Goal: Information Seeking & Learning: Check status

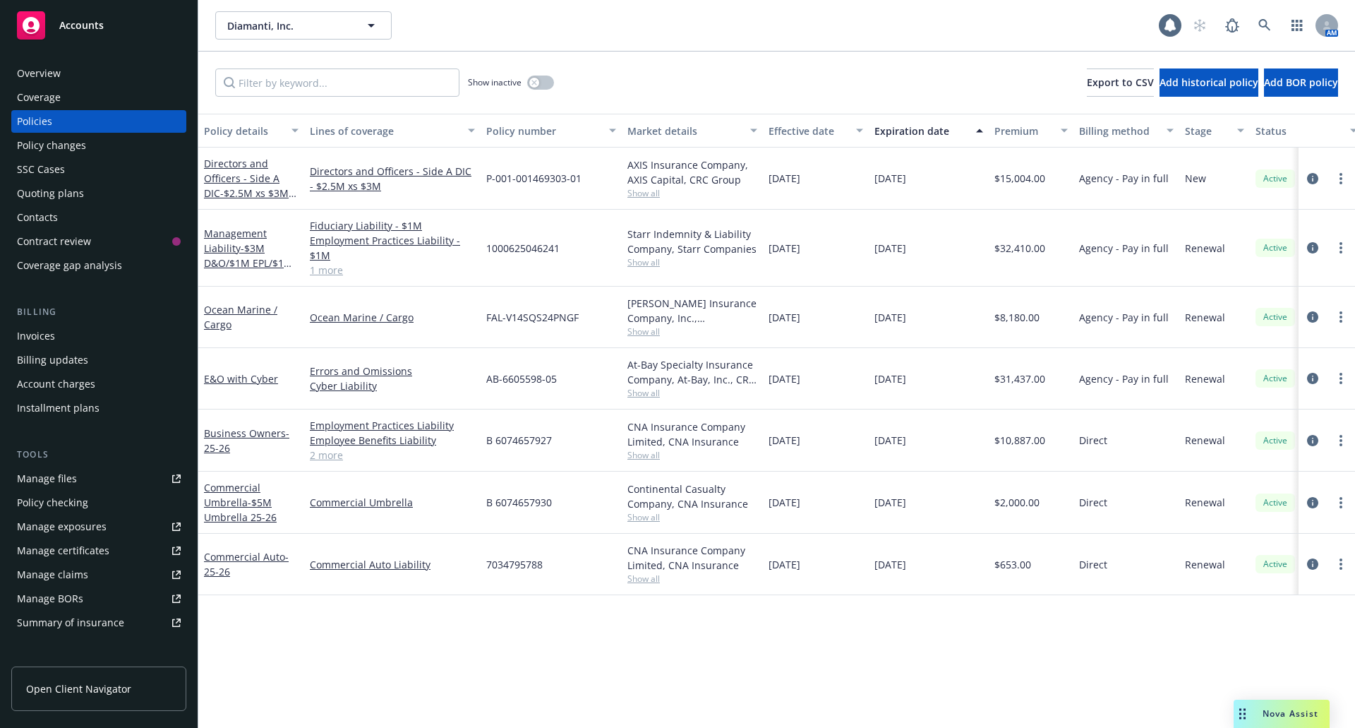
click at [67, 198] on div "Quoting plans" at bounding box center [50, 193] width 67 height 23
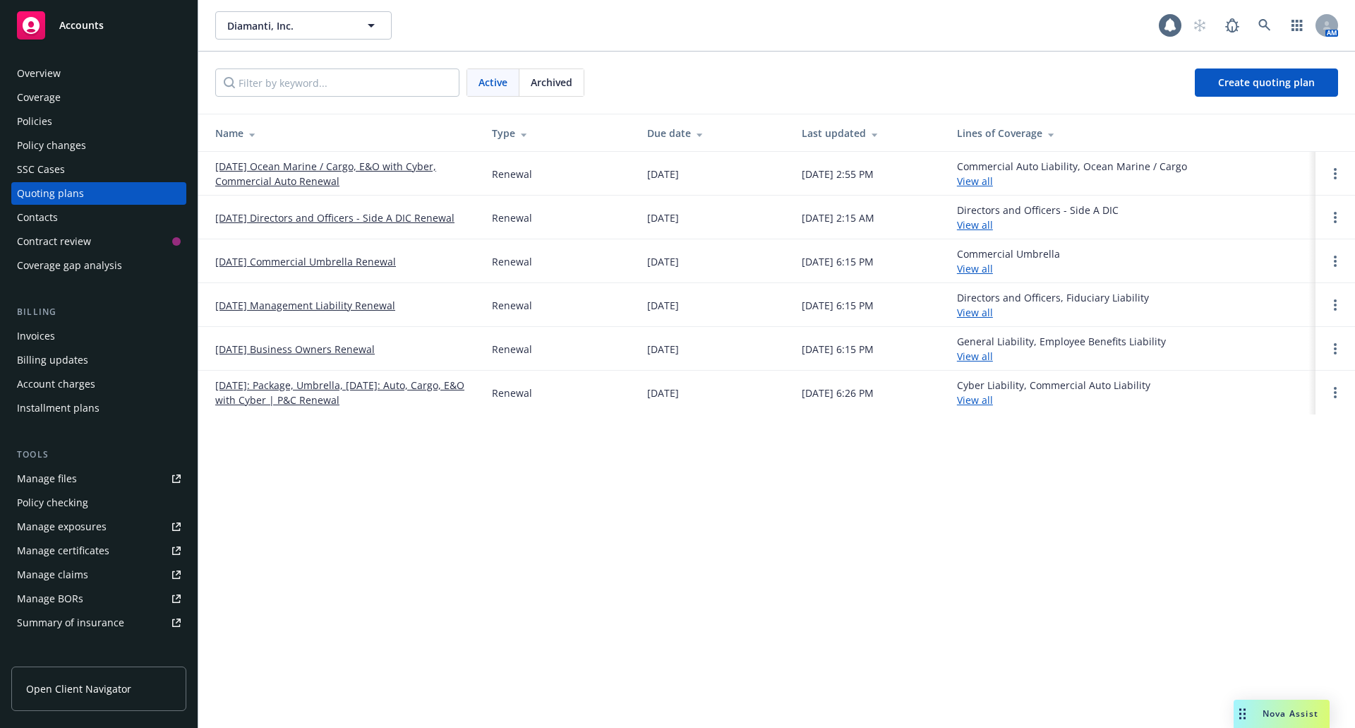
click at [304, 305] on link "10/24/25 Management Liability Renewal" at bounding box center [305, 305] width 180 height 15
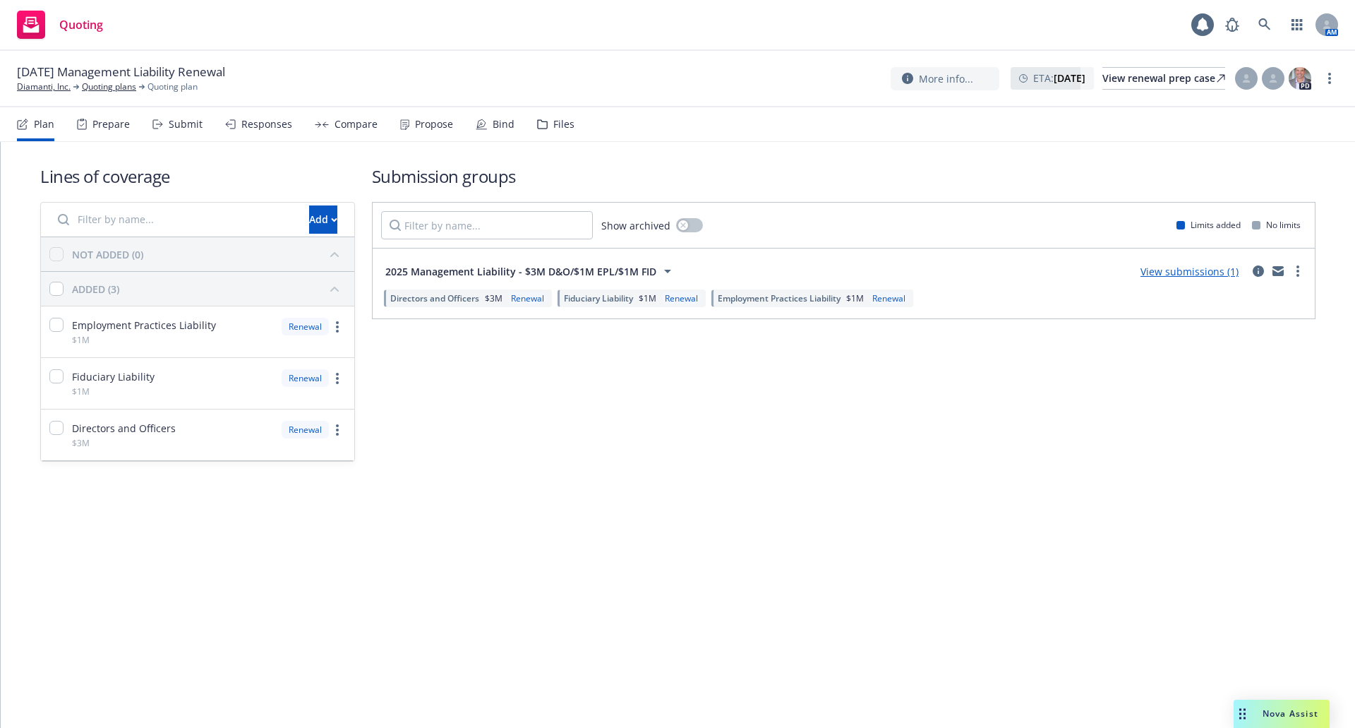
click at [553, 124] on div "Files" at bounding box center [563, 124] width 21 height 11
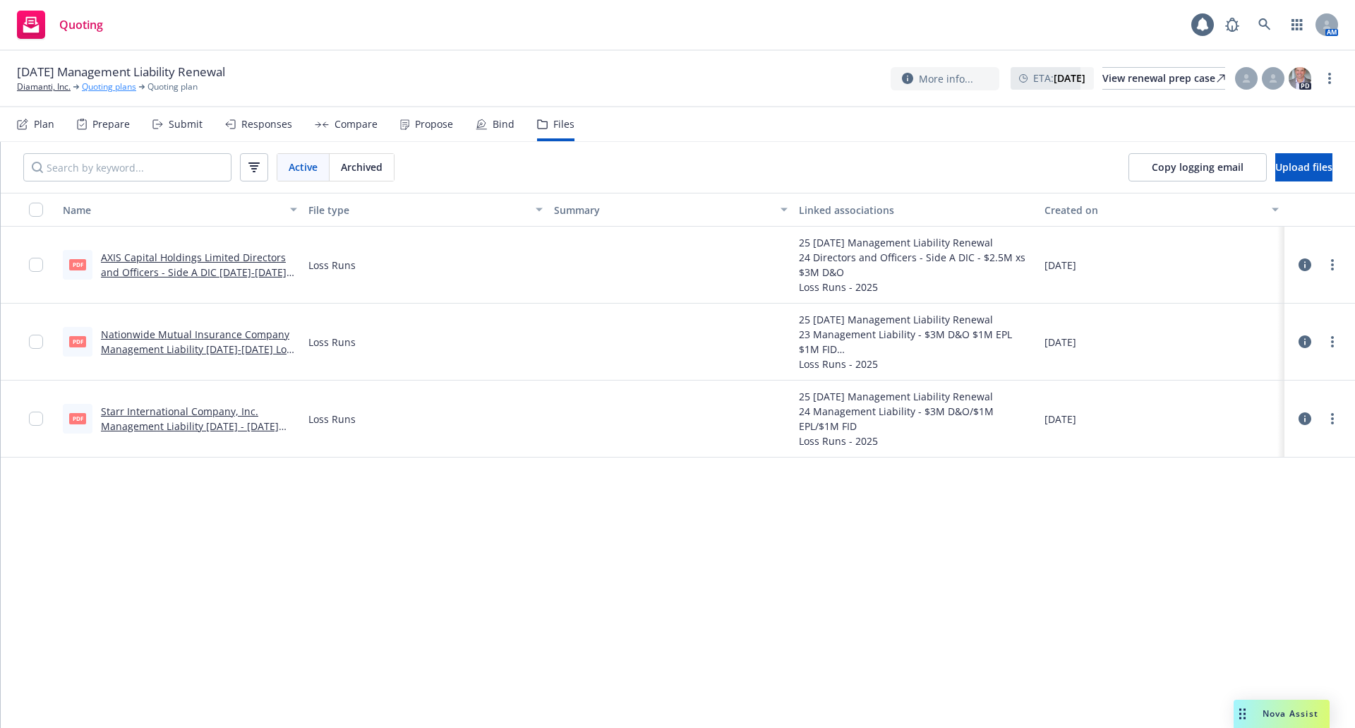
click at [111, 88] on link "Quoting plans" at bounding box center [109, 86] width 54 height 13
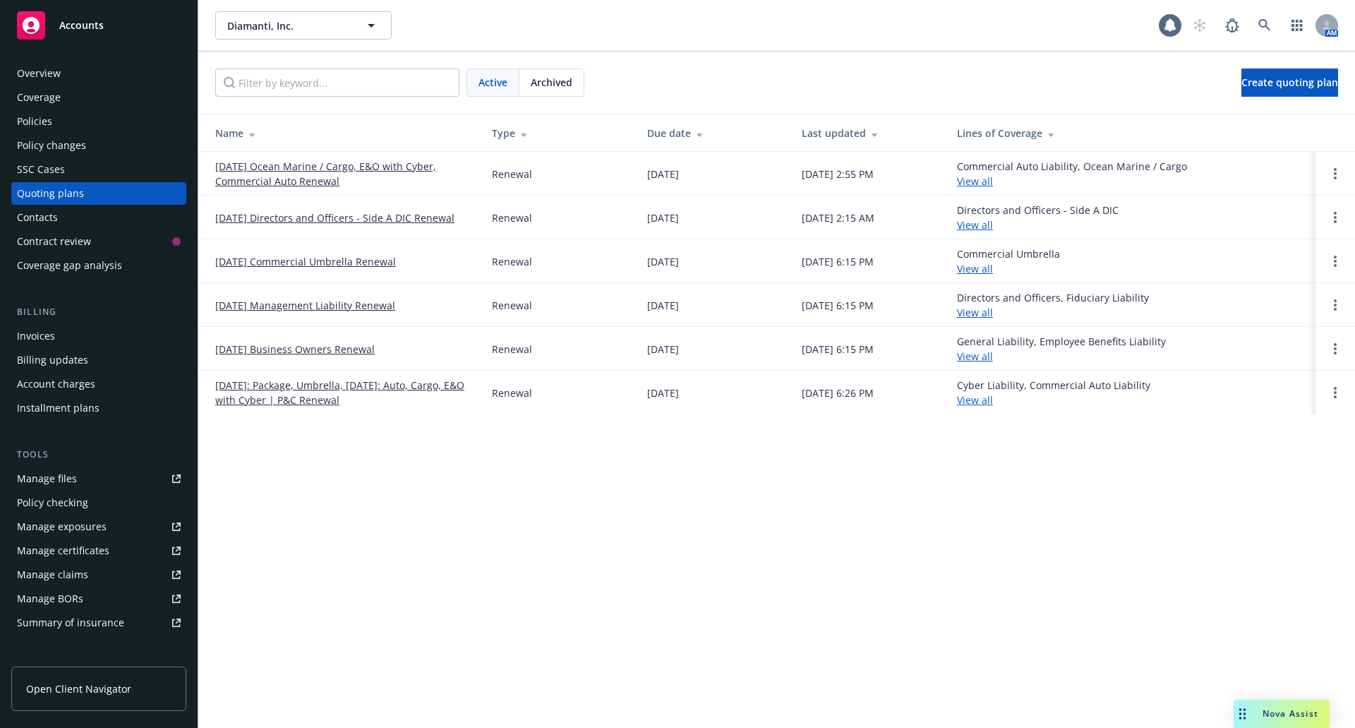
click at [262, 212] on link "10/24/25 Directors and Officers - Side A DIC Renewal" at bounding box center [334, 217] width 239 height 15
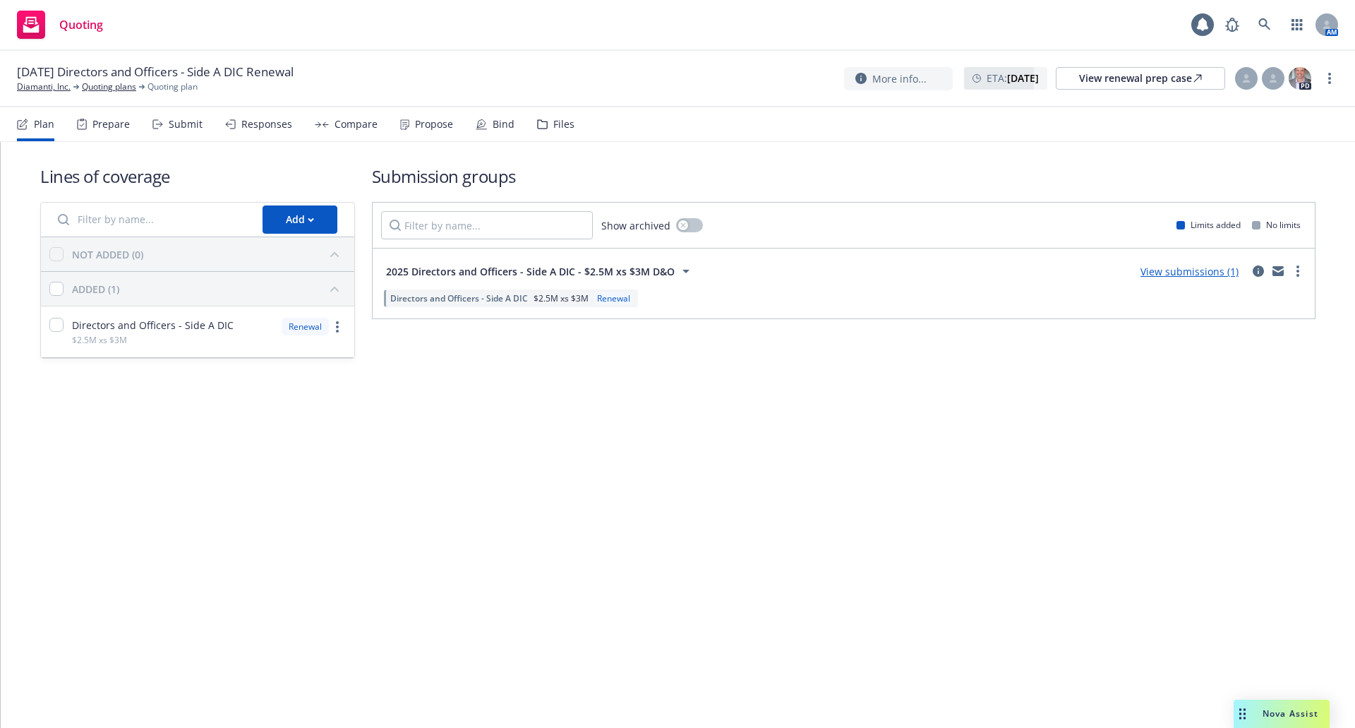
click at [537, 114] on div "Files" at bounding box center [555, 124] width 37 height 34
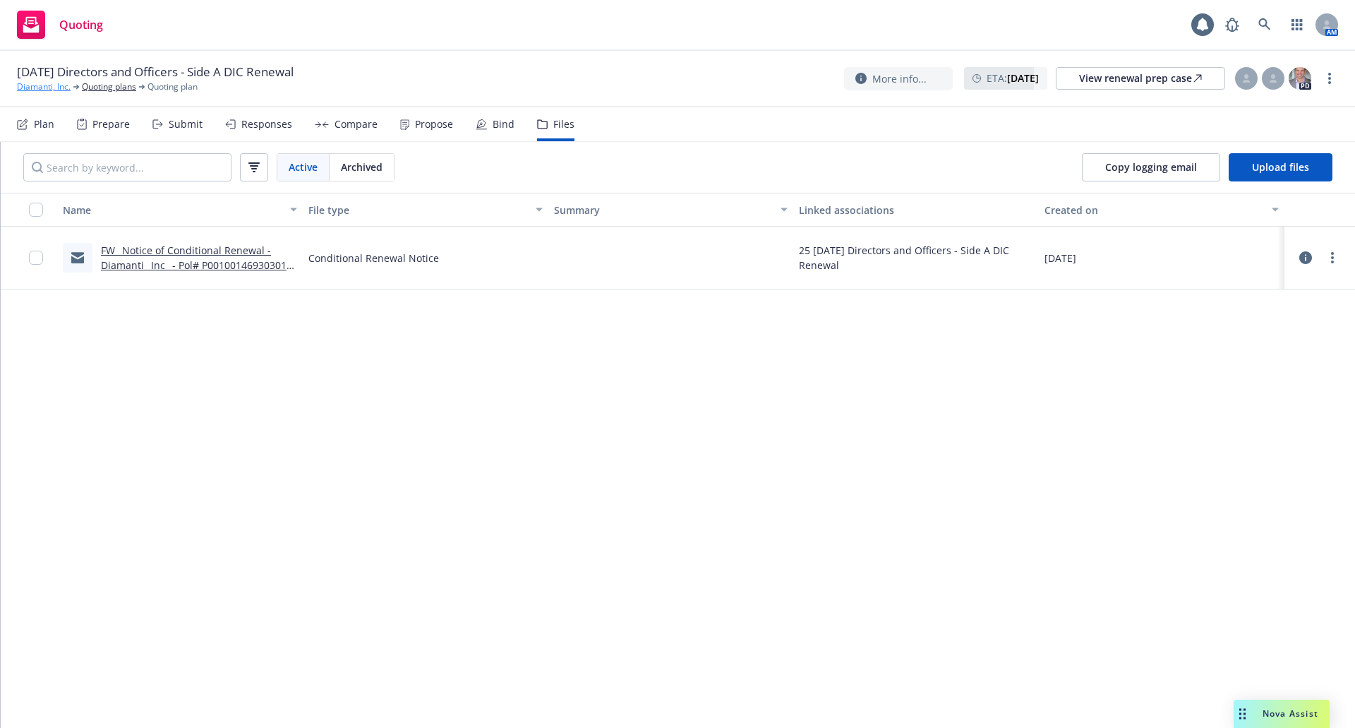
click at [61, 86] on link "Diamanti, Inc." at bounding box center [44, 86] width 54 height 13
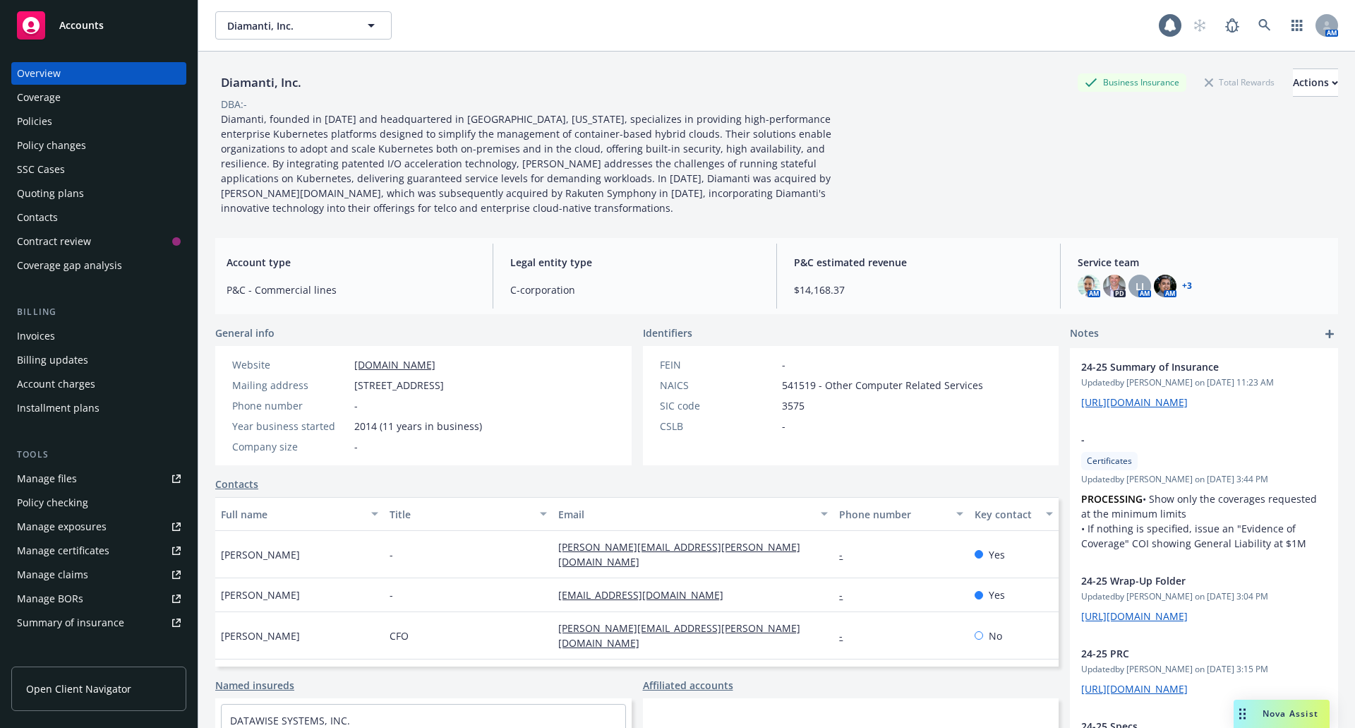
click at [45, 119] on div "Policies" at bounding box center [34, 121] width 35 height 23
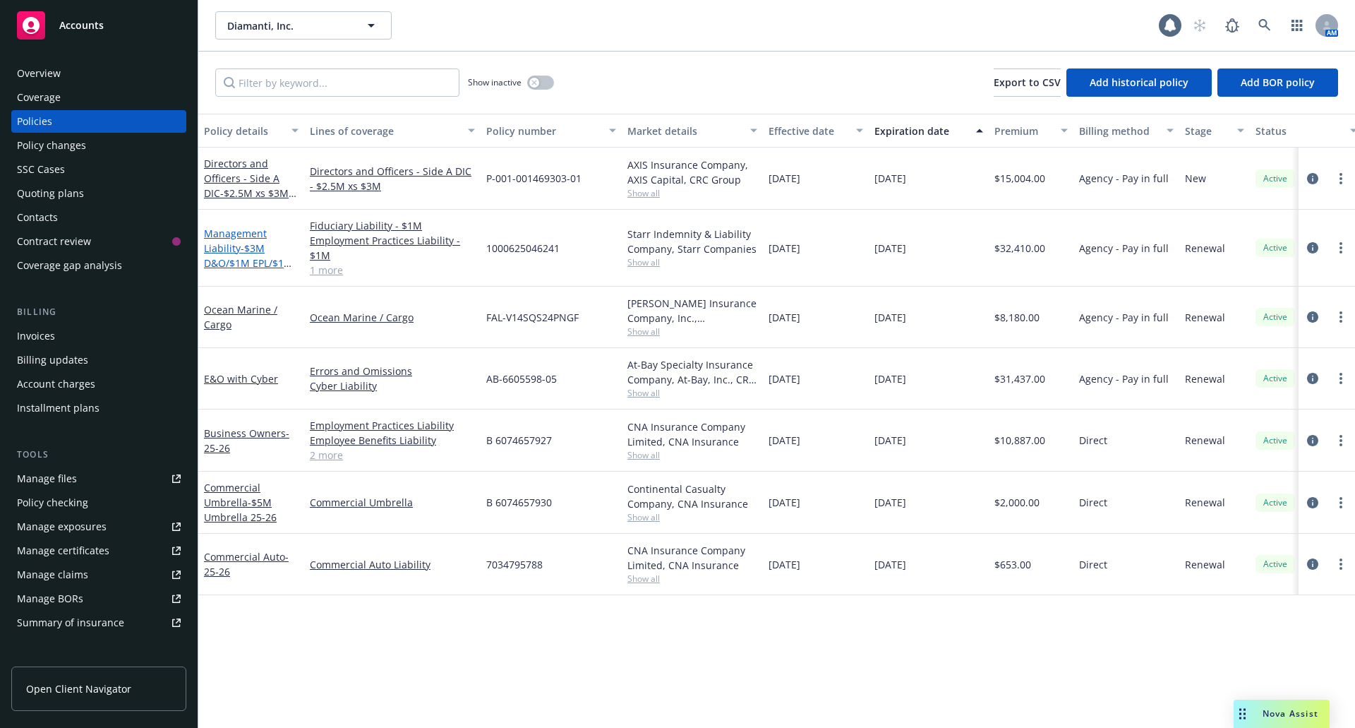
click at [238, 251] on link "Management Liability - $3M D&O/$1M EPL/$1M FID" at bounding box center [248, 256] width 89 height 58
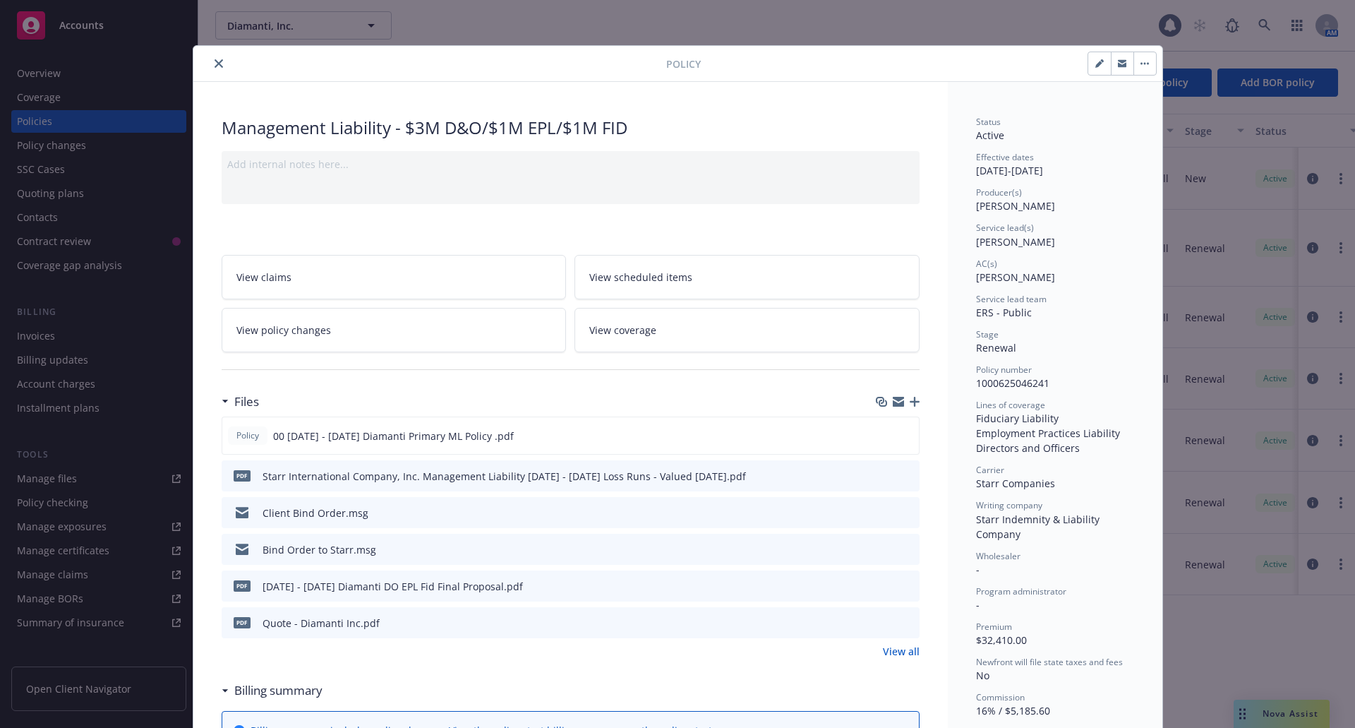
click at [904, 548] on icon "preview file" at bounding box center [906, 549] width 13 height 10
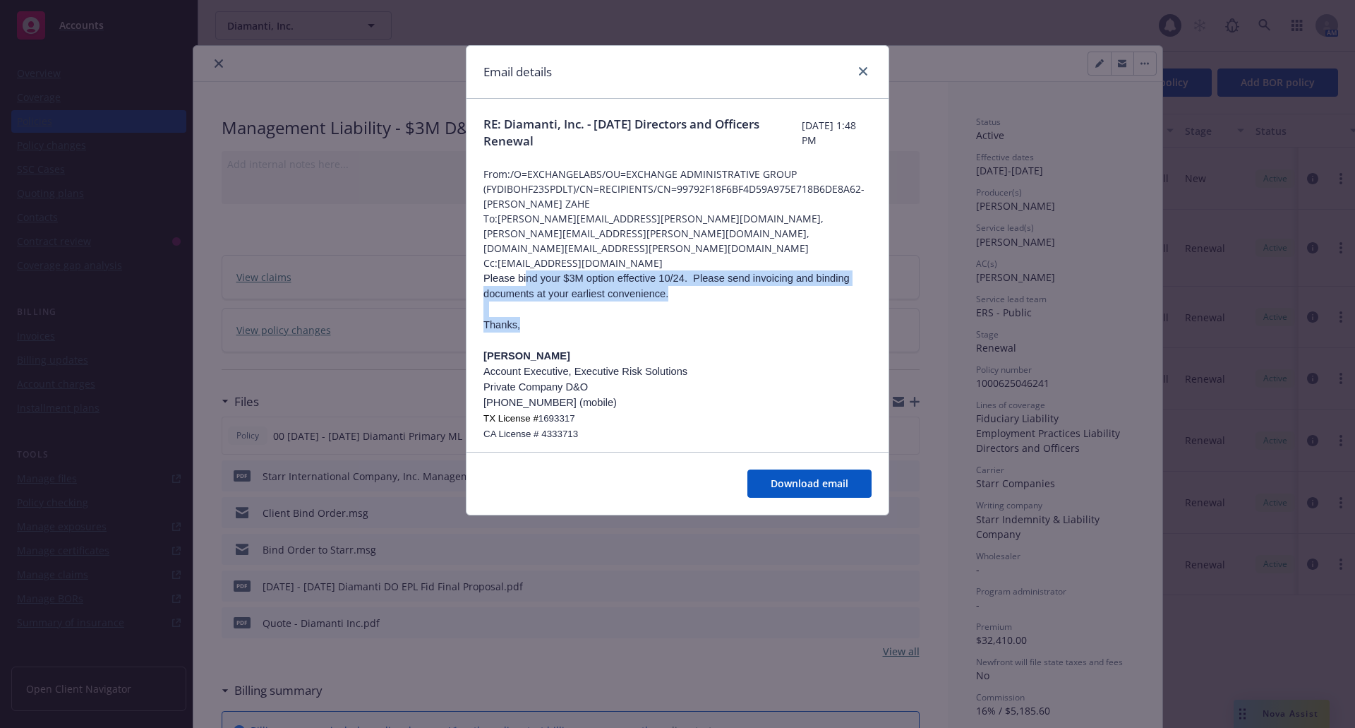
drag, startPoint x: 526, startPoint y: 265, endPoint x: 733, endPoint y: 308, distance: 211.1
click at [733, 317] on p "Thanks," at bounding box center [678, 325] width 388 height 16
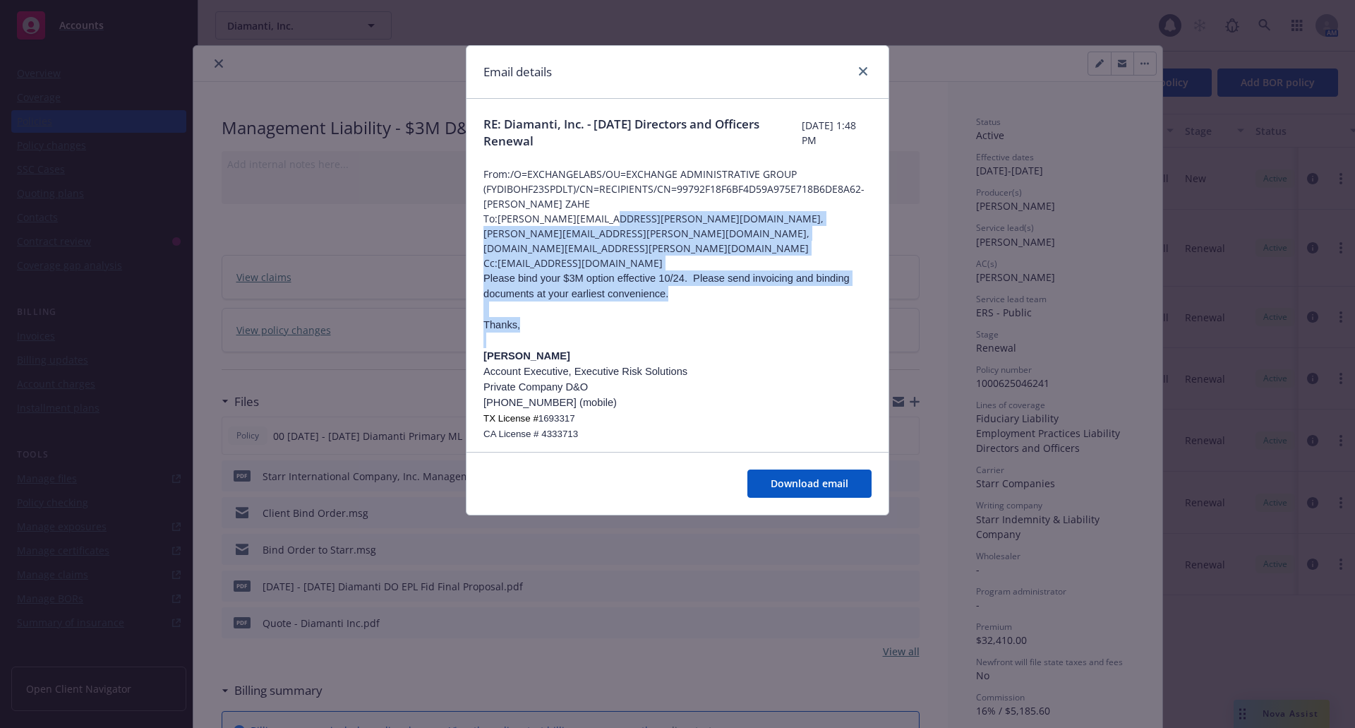
drag, startPoint x: 616, startPoint y: 222, endPoint x: 755, endPoint y: 330, distance: 176.1
click at [755, 332] on p at bounding box center [678, 340] width 388 height 16
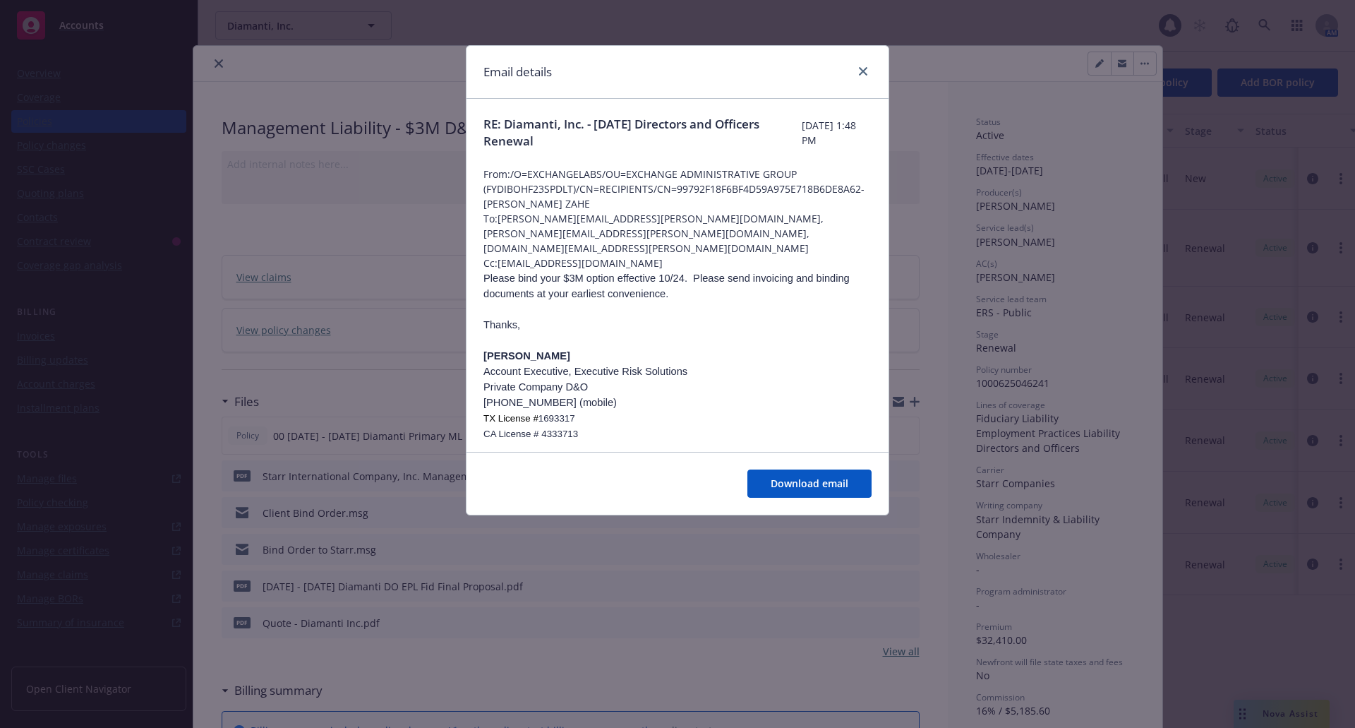
click at [301, 394] on div "Email details RE: Diamanti, Inc. - [DATE] Directors and Officers Renewal [DATE]…" at bounding box center [677, 364] width 1355 height 728
click at [868, 68] on link "close" at bounding box center [863, 71] width 17 height 17
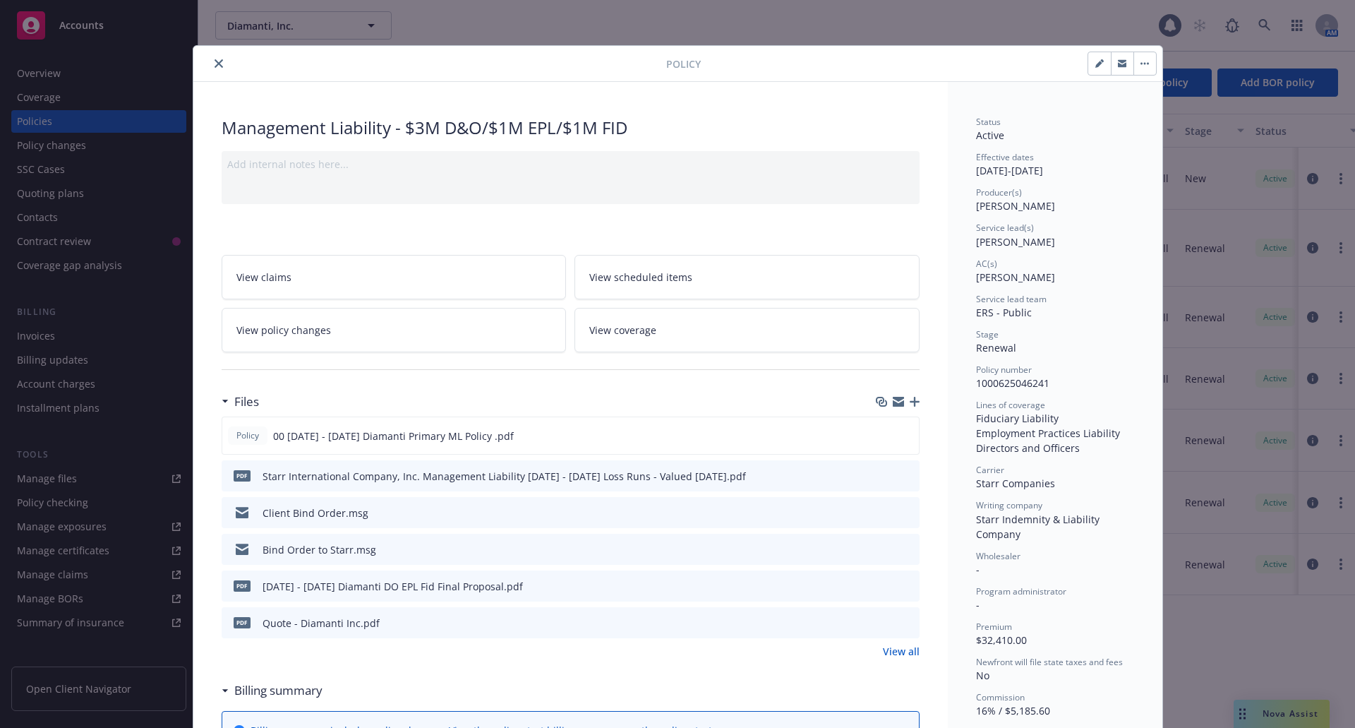
click at [904, 585] on icon "preview file" at bounding box center [906, 585] width 13 height 10
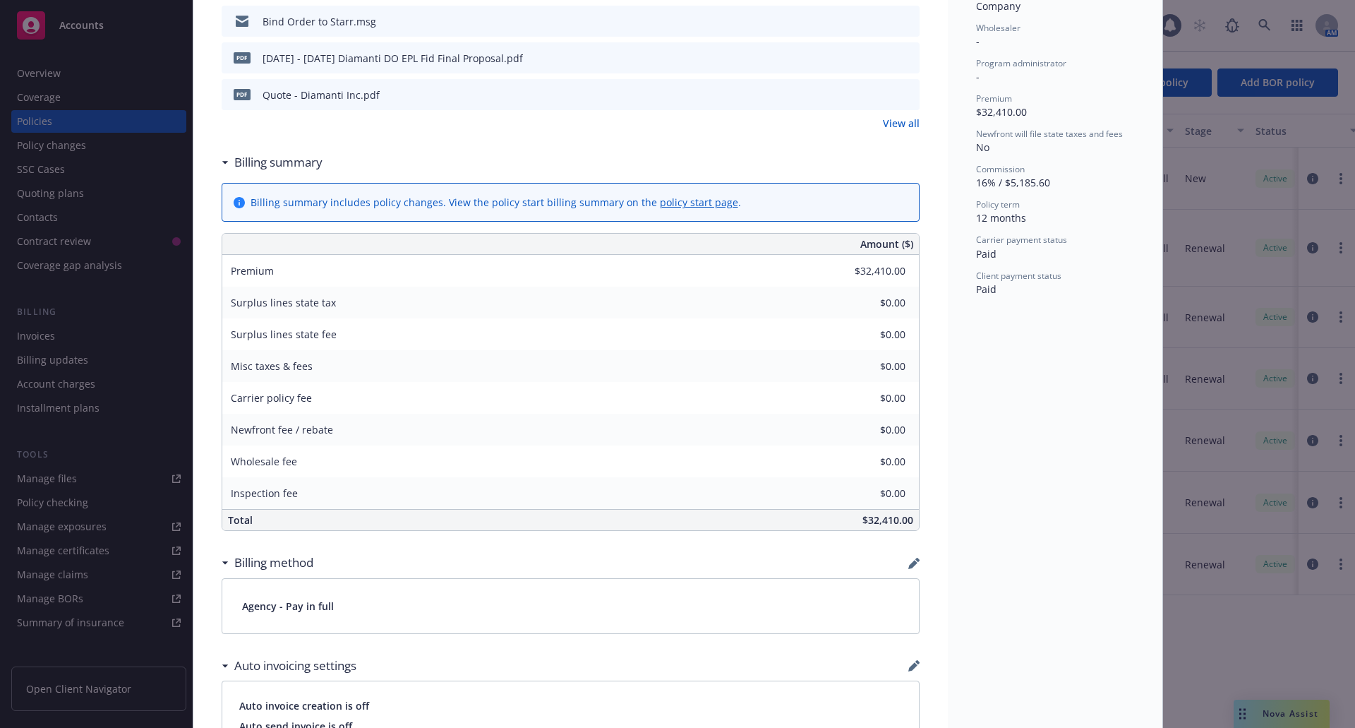
scroll to position [565, 0]
